Goal: Task Accomplishment & Management: Use online tool/utility

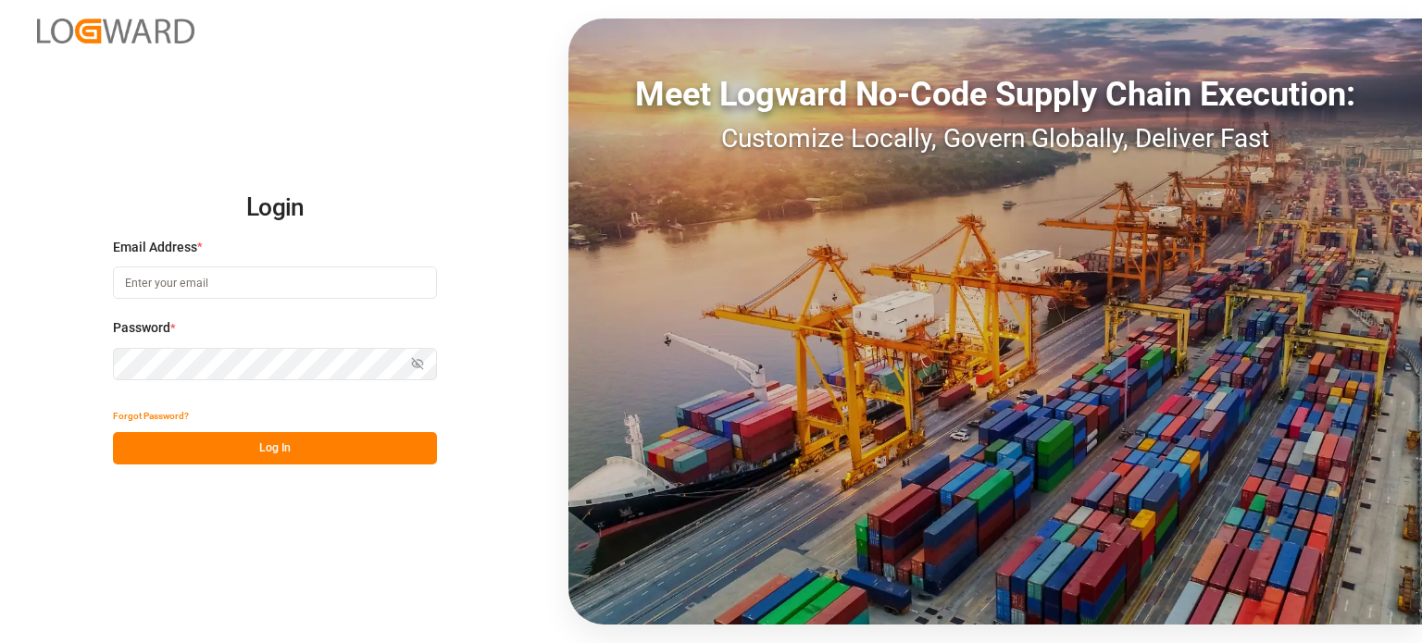
type input "[EMAIL_ADDRESS][DOMAIN_NAME]"
click at [273, 447] on button "Log In" at bounding box center [275, 448] width 324 height 32
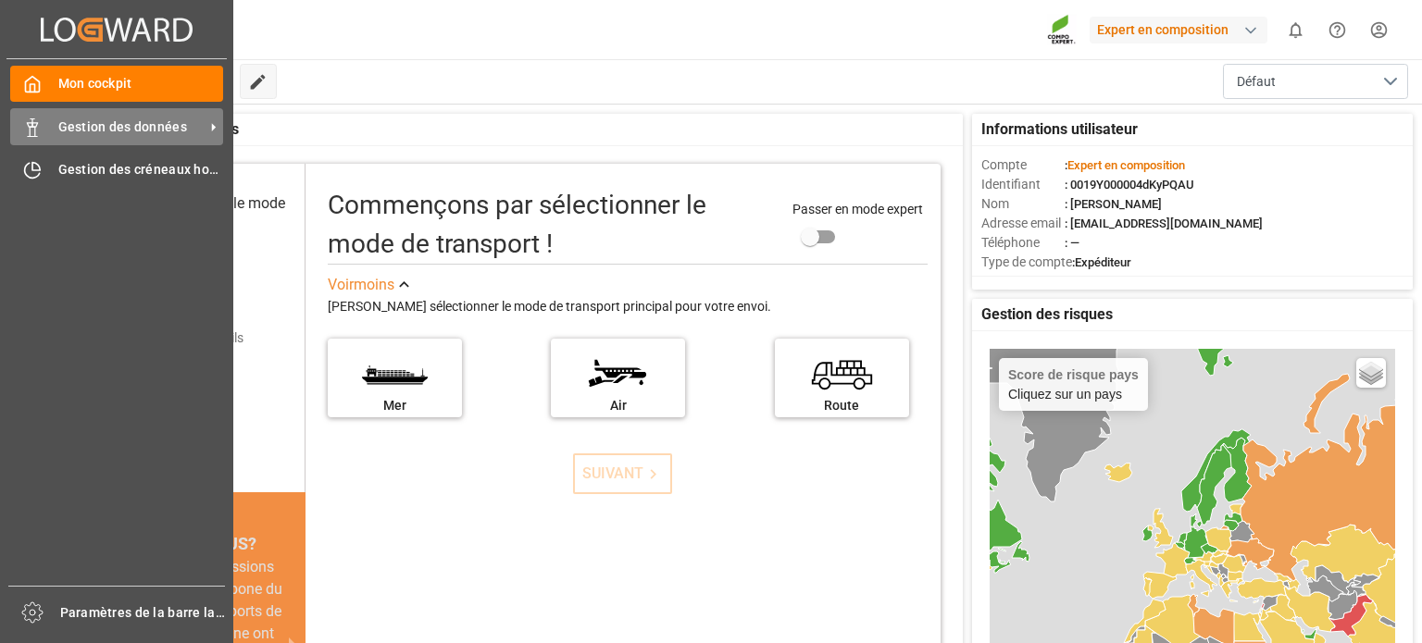
click at [63, 126] on font "Gestion des données" at bounding box center [122, 126] width 129 height 15
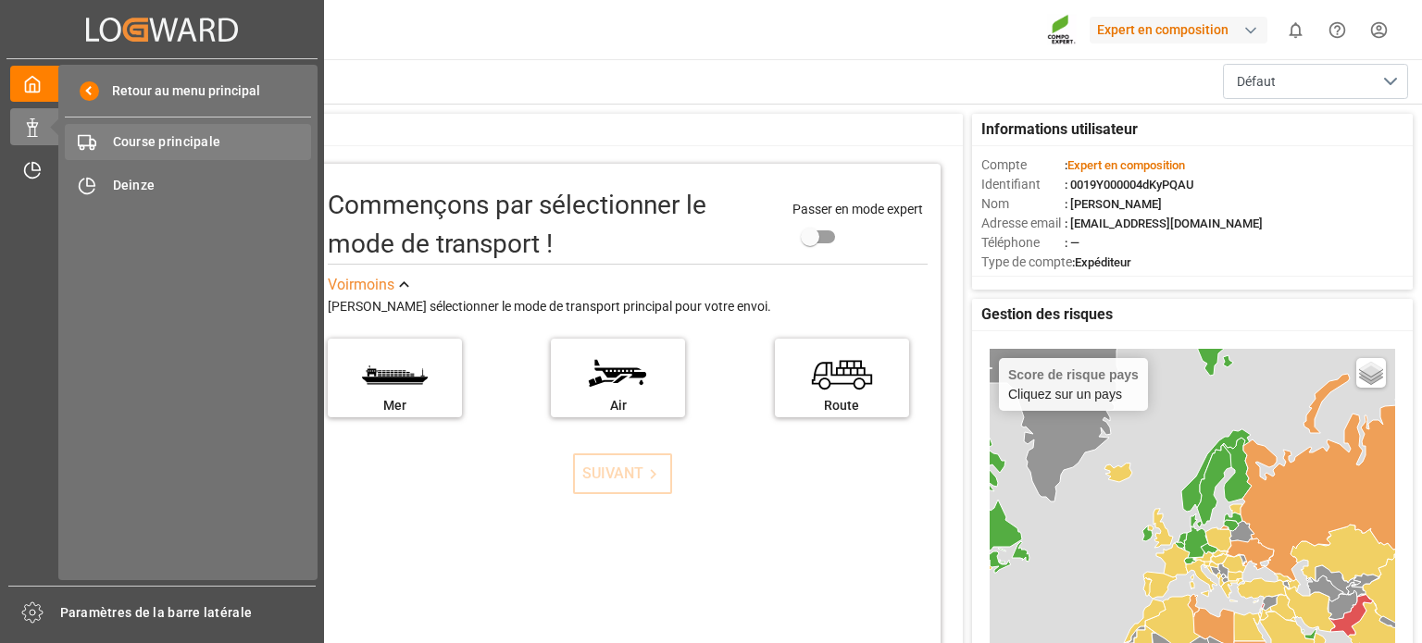
click at [184, 147] on font "Course principale" at bounding box center [167, 141] width 108 height 15
